Goal: Task Accomplishment & Management: Use online tool/utility

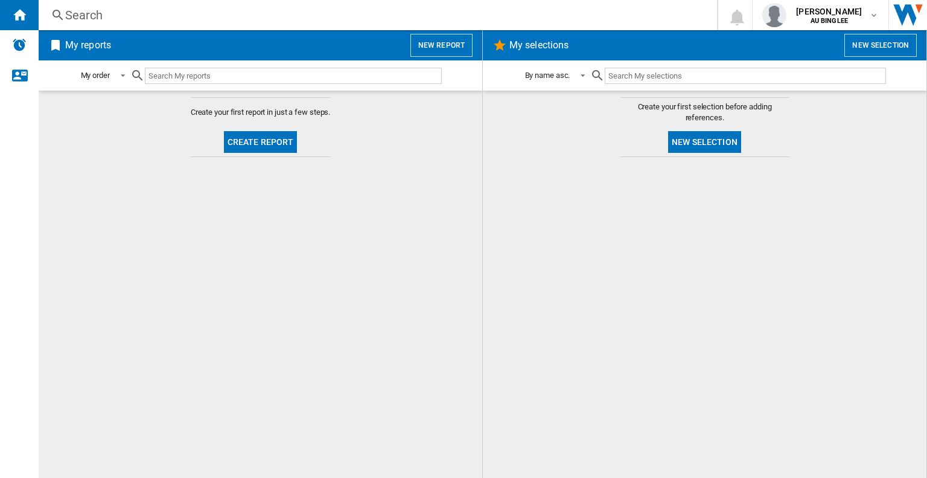
click at [253, 94] on md-content "Create your first report in just a few steps. Create report" at bounding box center [261, 284] width 444 height 387
click at [280, 78] on input "text" at bounding box center [293, 76] width 297 height 16
type input "cygnette"
click at [463, 44] on button "New report" at bounding box center [442, 45] width 62 height 23
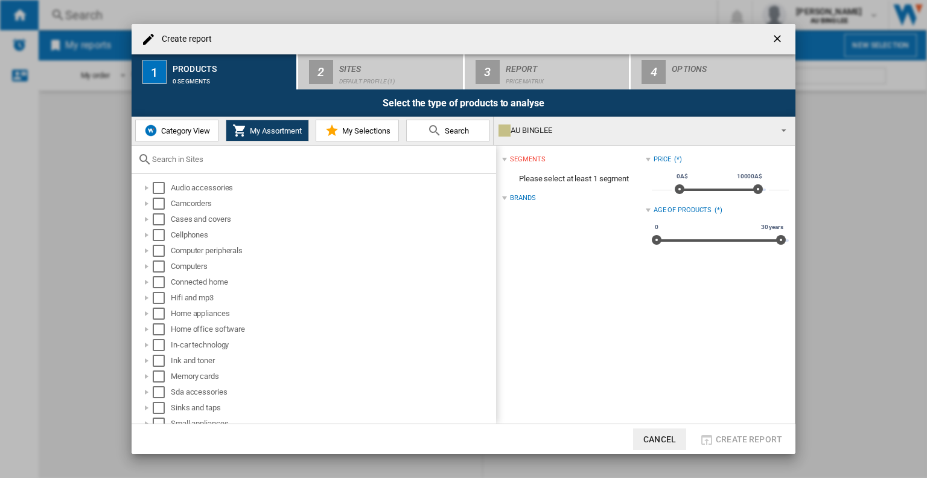
click at [201, 130] on span "Category View" at bounding box center [184, 130] width 52 height 9
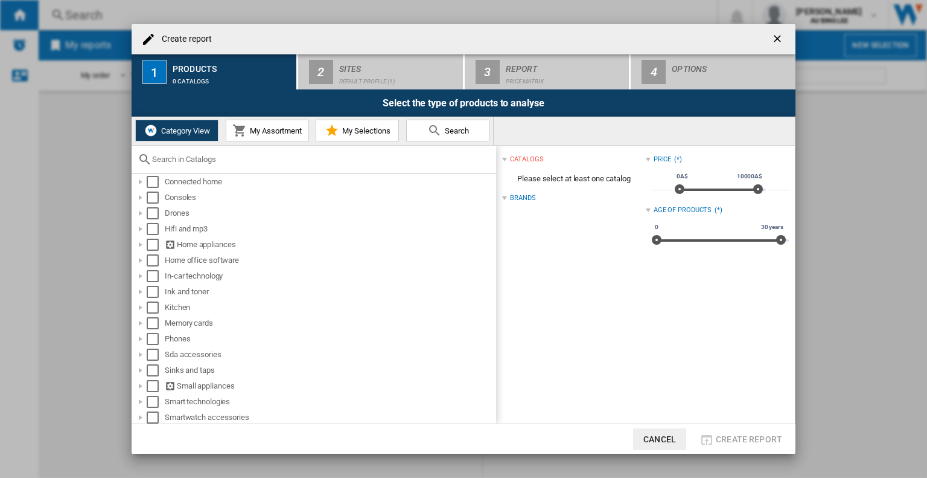
scroll to position [197, 0]
click at [785, 42] on ng-md-icon "getI18NText('BUTTONS.CLOSE_DIALOG')" at bounding box center [779, 40] width 14 height 14
